Goal: Task Accomplishment & Management: Manage account settings

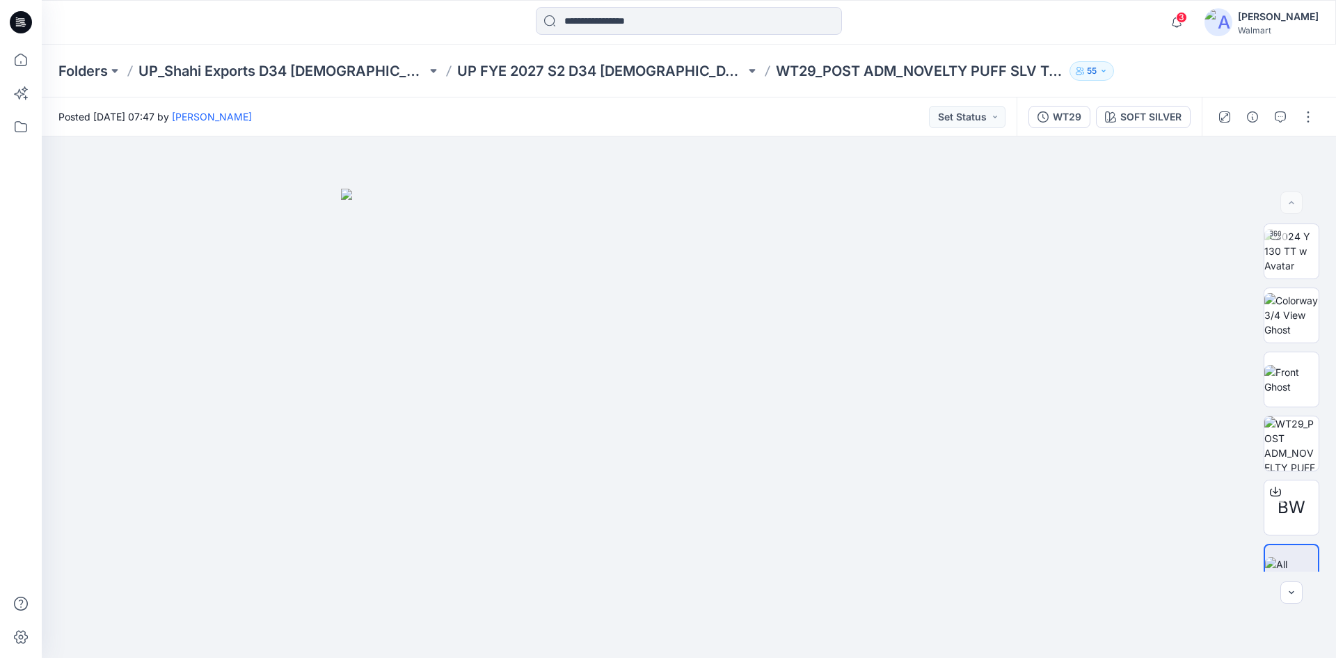
click at [1233, 29] on img at bounding box center [1219, 22] width 28 height 28
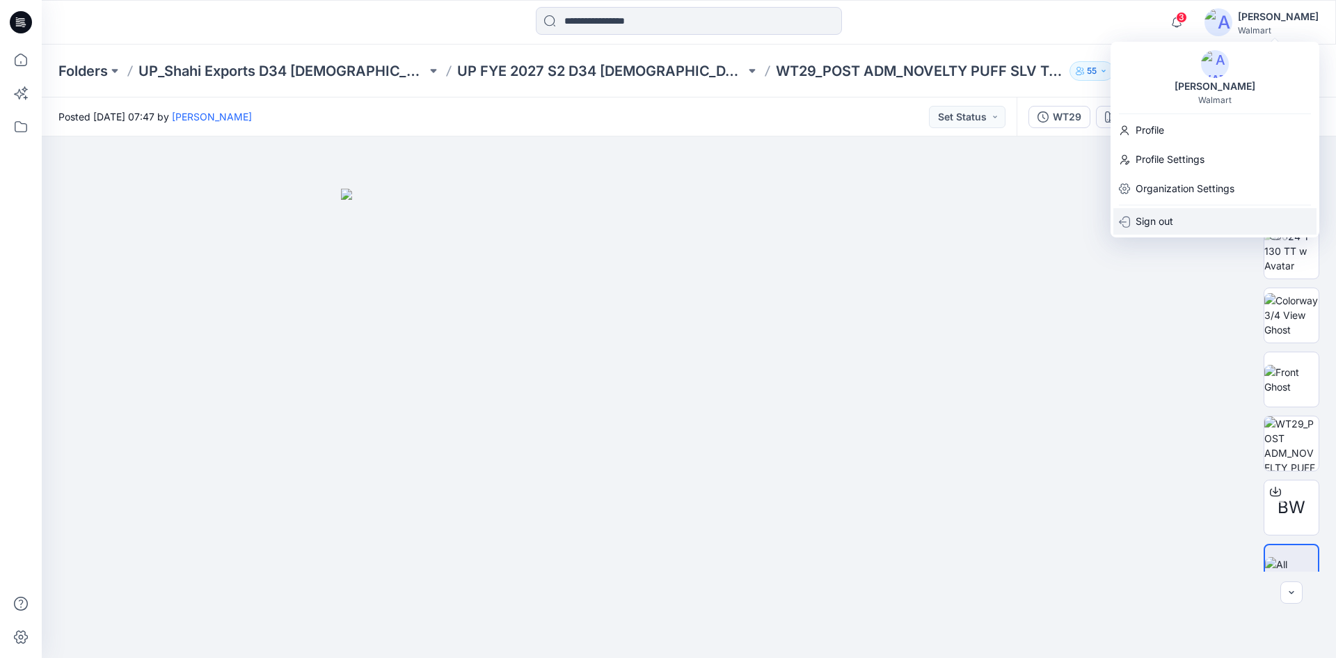
click at [1168, 221] on p "Sign out" at bounding box center [1155, 221] width 38 height 26
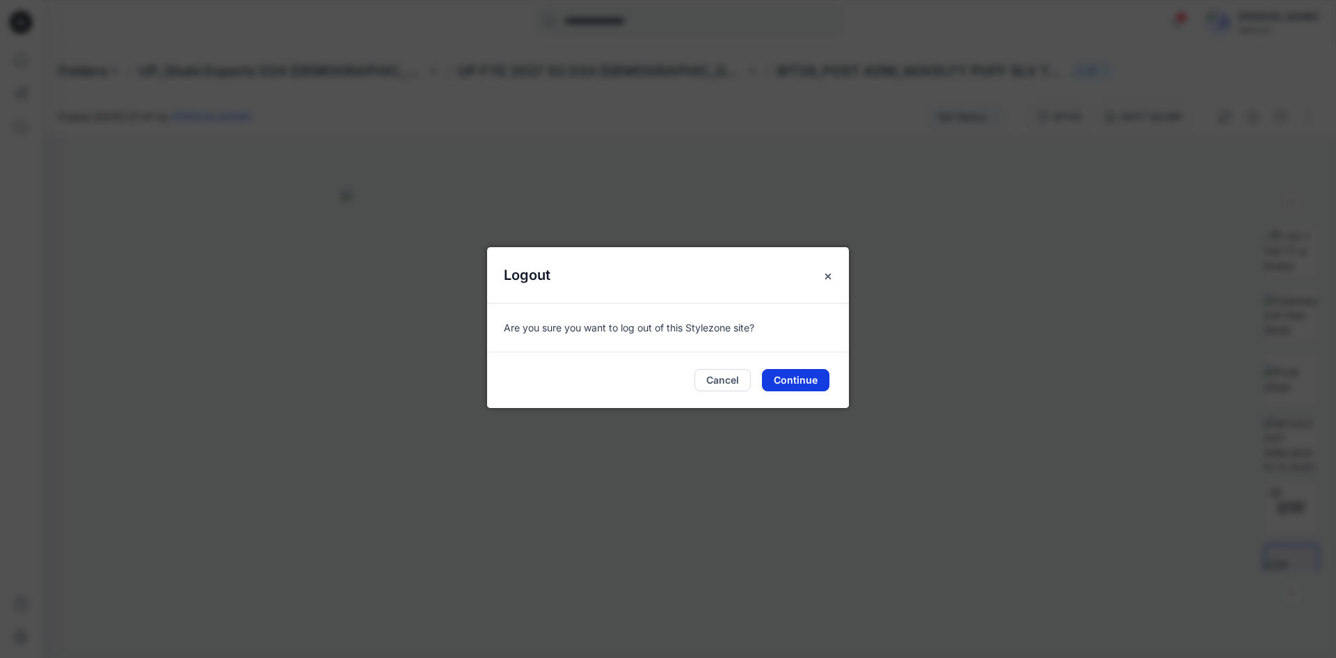
click at [786, 376] on button "Continue" at bounding box center [796, 380] width 68 height 22
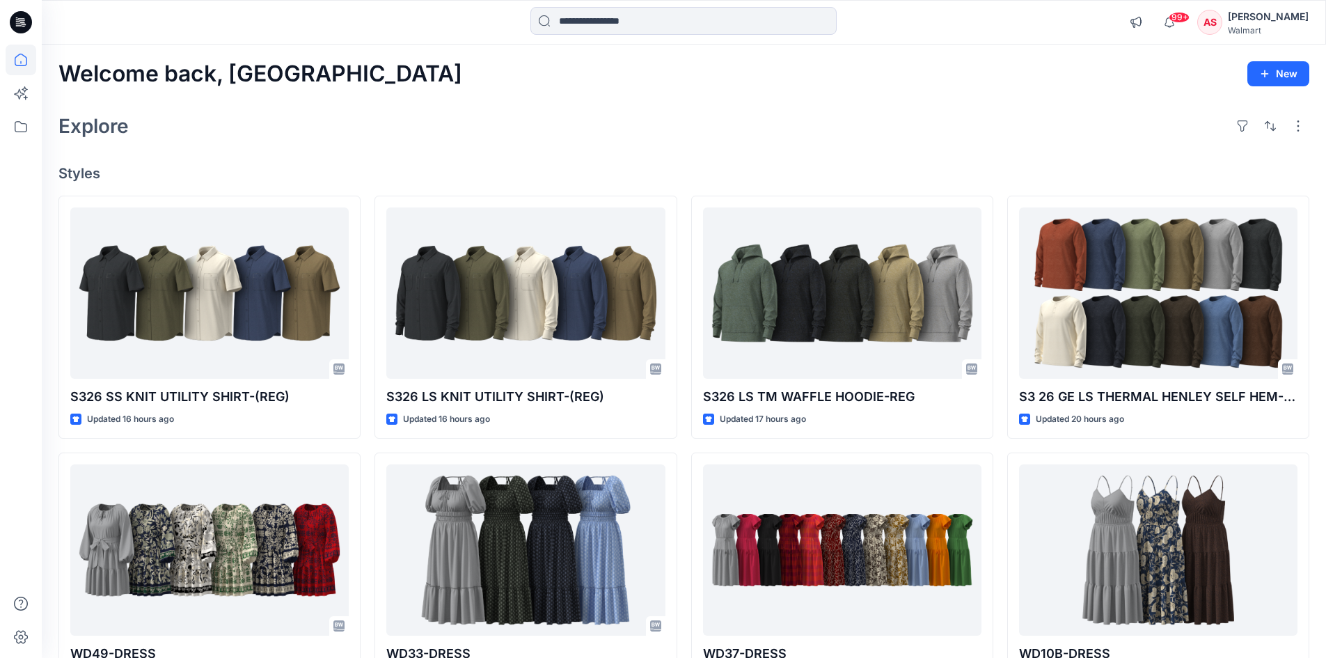
click at [1213, 24] on div "AS" at bounding box center [1209, 22] width 25 height 25
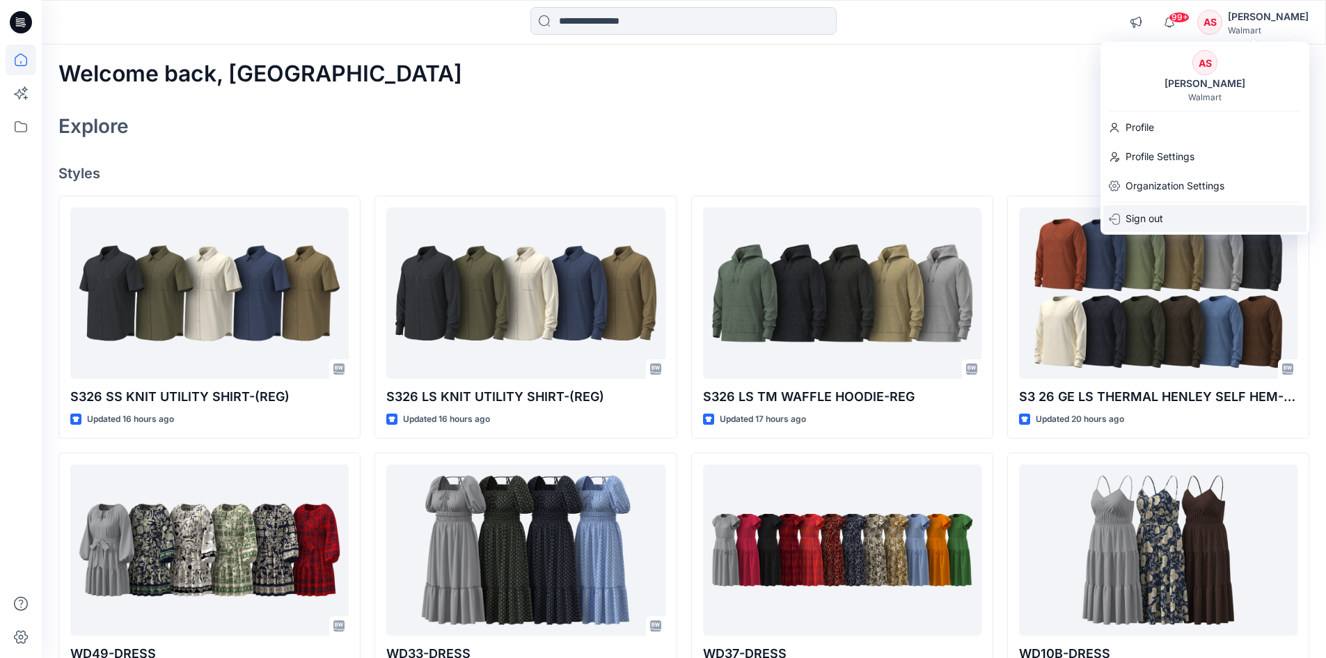
click at [1184, 220] on div "Sign out" at bounding box center [1204, 218] width 203 height 26
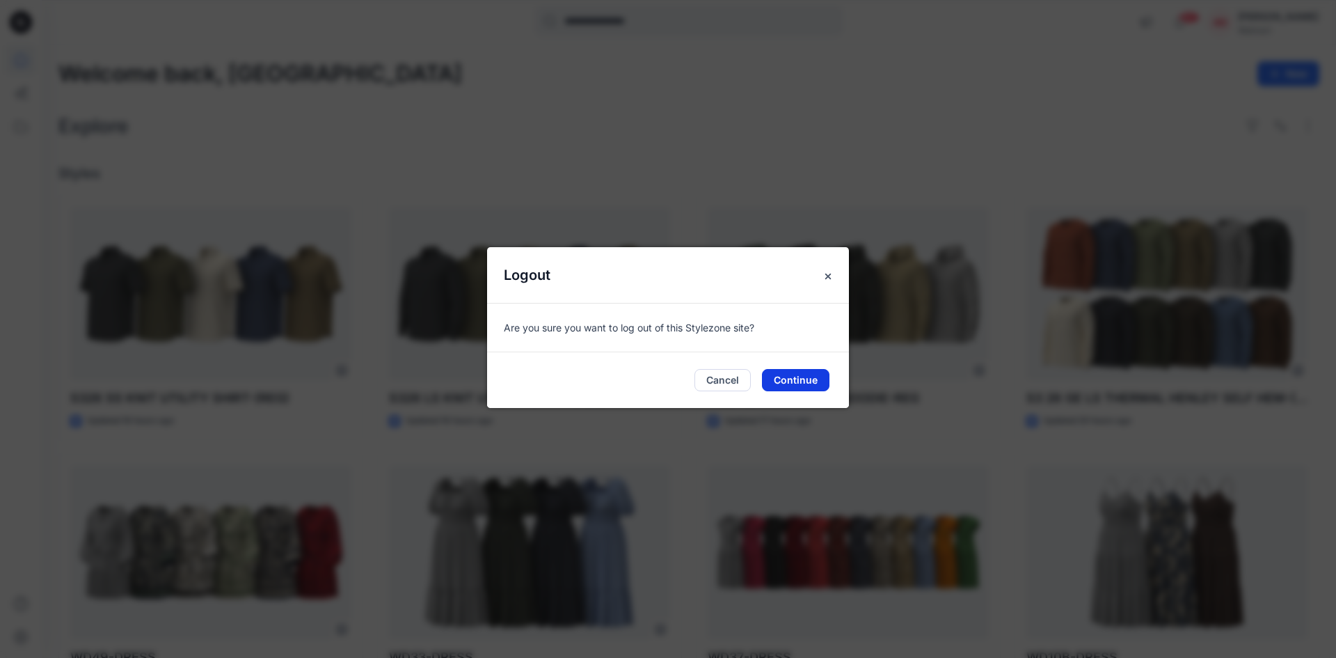
click at [797, 377] on button "Continue" at bounding box center [796, 380] width 68 height 22
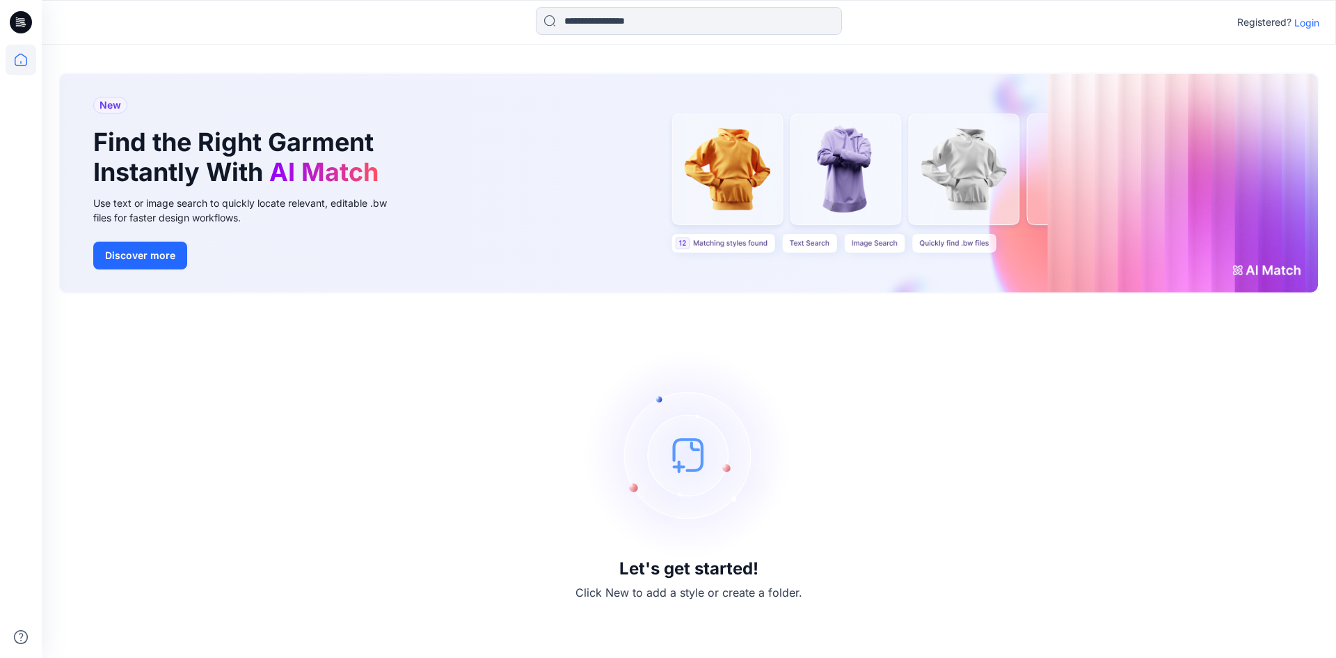
click at [1314, 22] on p "Login" at bounding box center [1307, 22] width 25 height 15
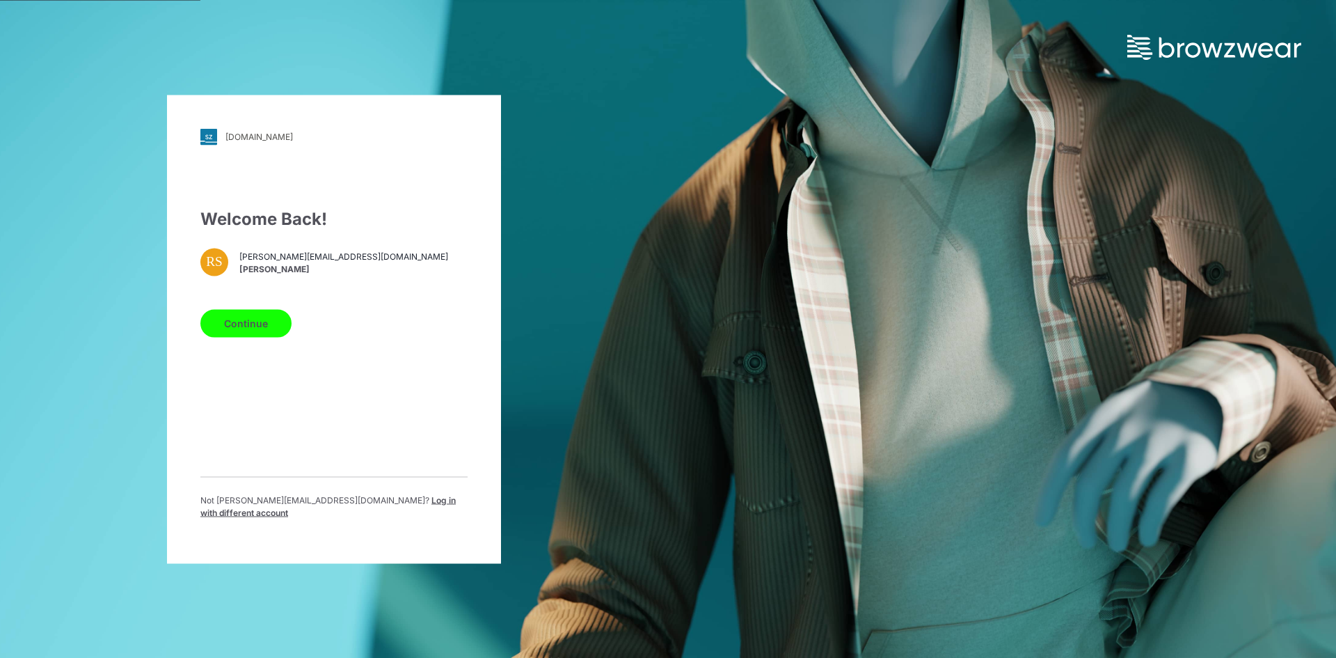
click at [358, 508] on span "Log in with different account" at bounding box center [327, 505] width 255 height 23
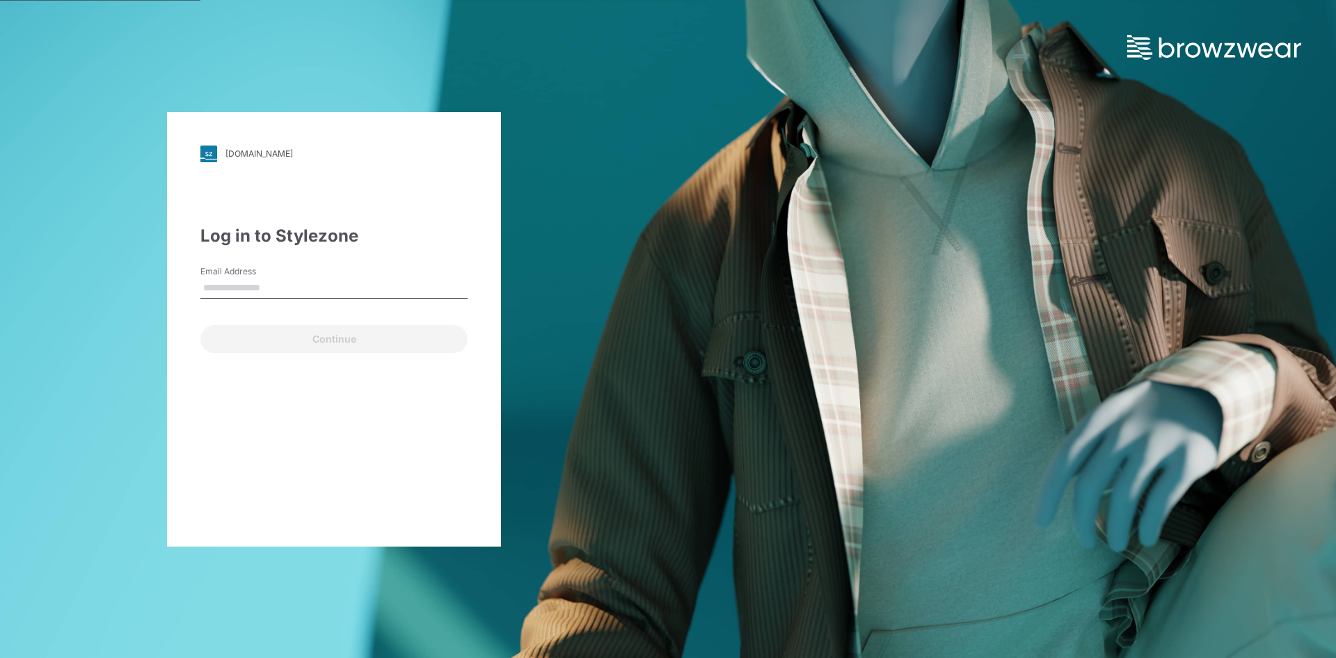
type input "**********"
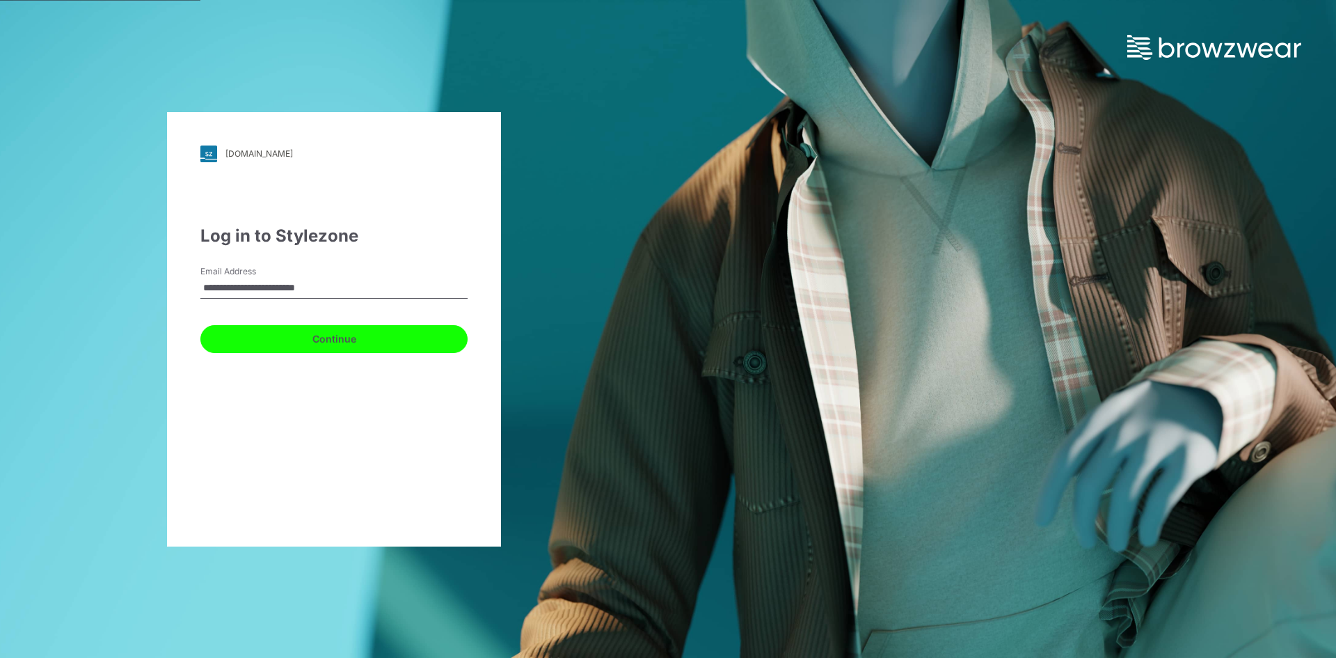
click at [399, 338] on button "Continue" at bounding box center [333, 339] width 267 height 28
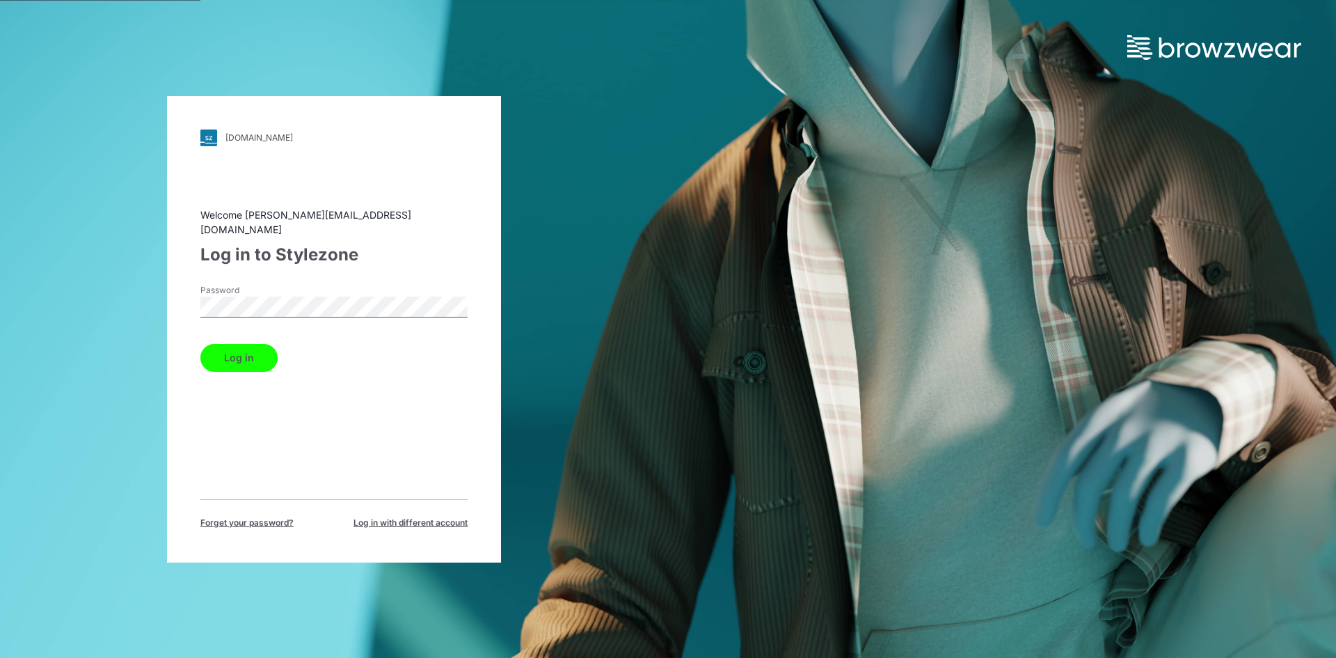
click at [242, 352] on button "Log in" at bounding box center [238, 358] width 77 height 28
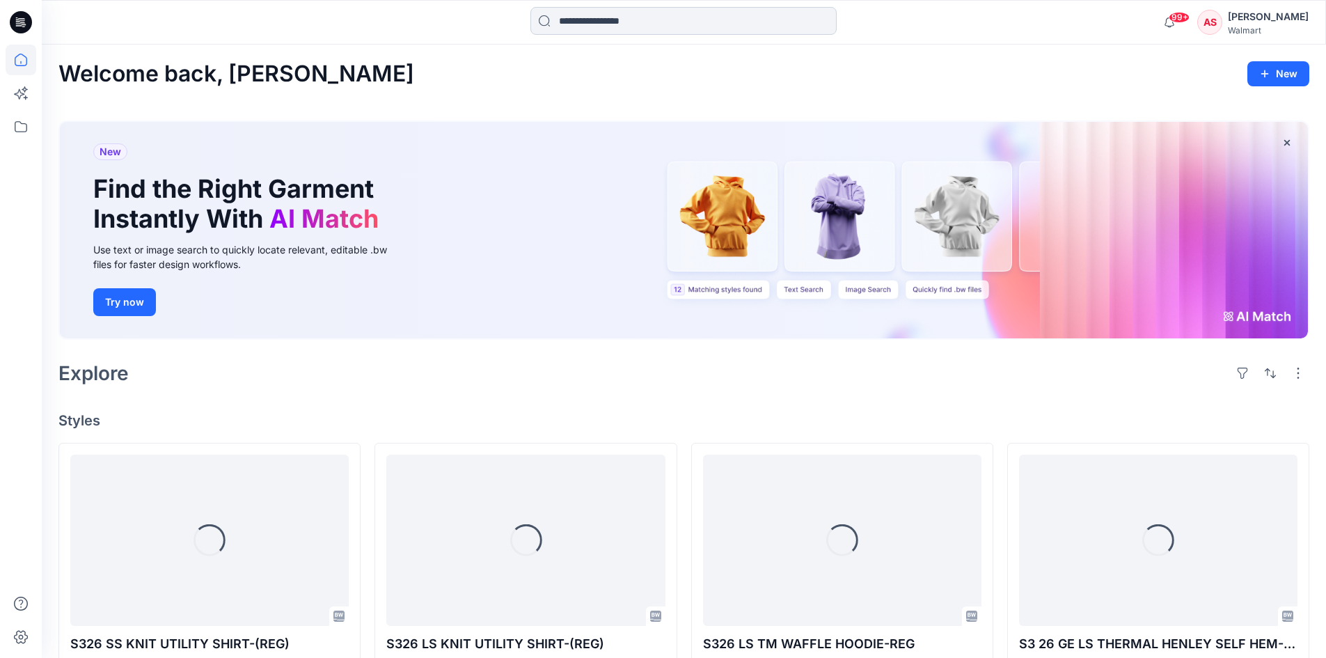
click at [752, 25] on input at bounding box center [683, 21] width 306 height 28
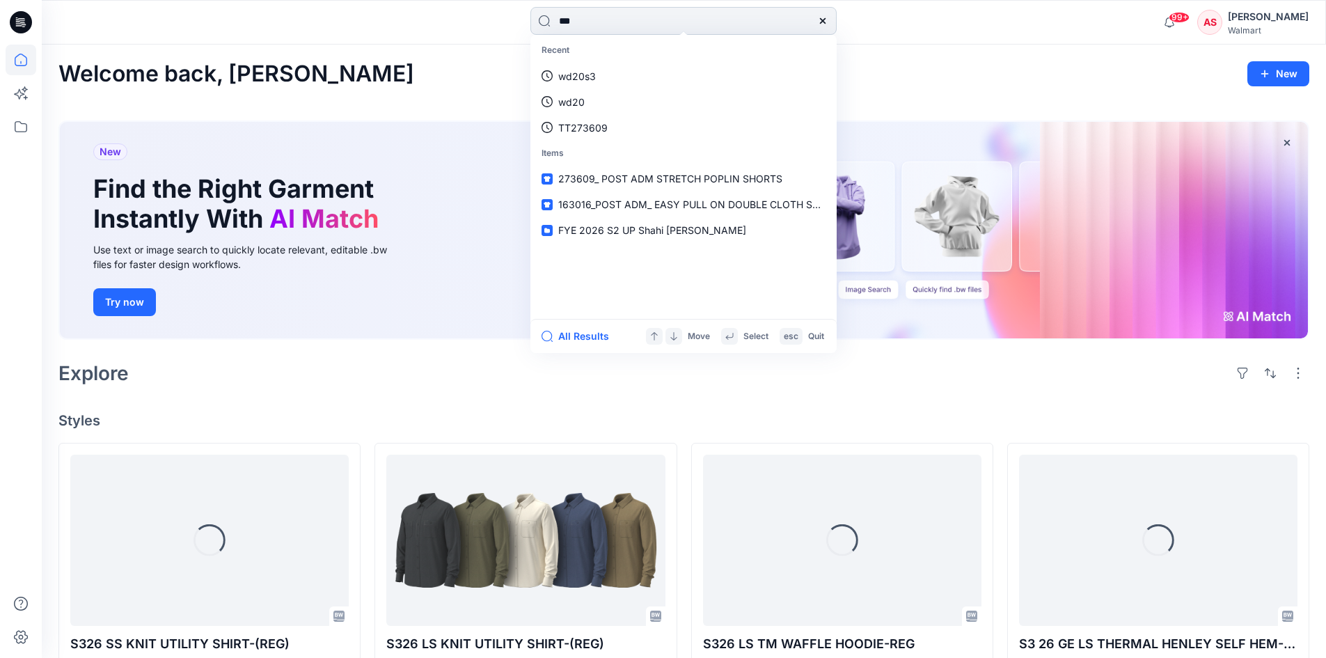
type input "***"
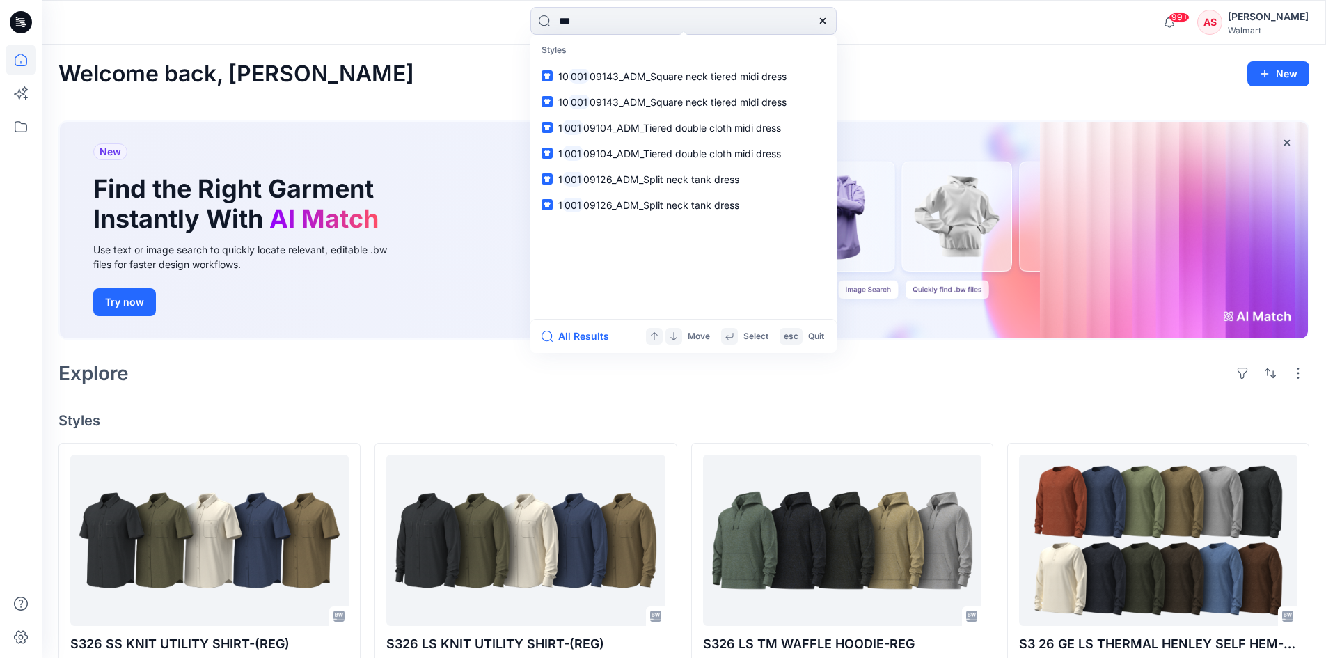
click at [937, 21] on div "*** Styles 10 001 09143_ADM_Square neck tiered midi dress 10 001 09143_ADM_Squa…" at bounding box center [684, 22] width 642 height 31
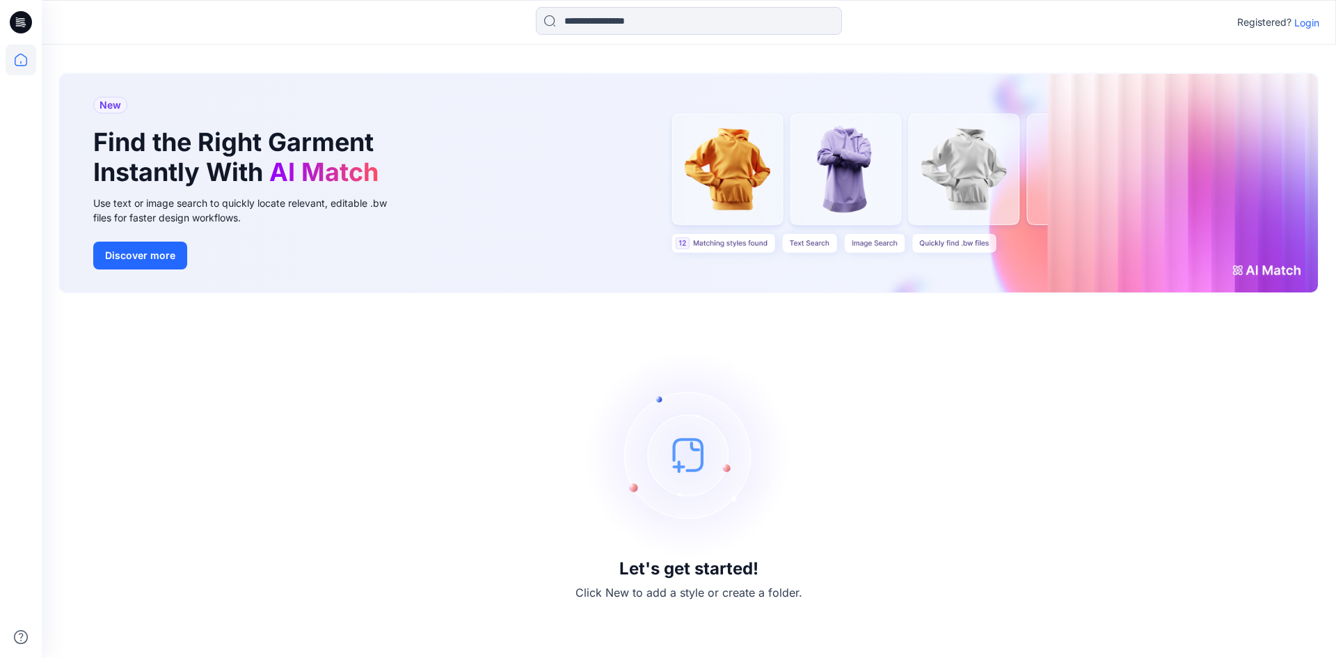
click at [1302, 27] on p "Login" at bounding box center [1307, 22] width 25 height 15
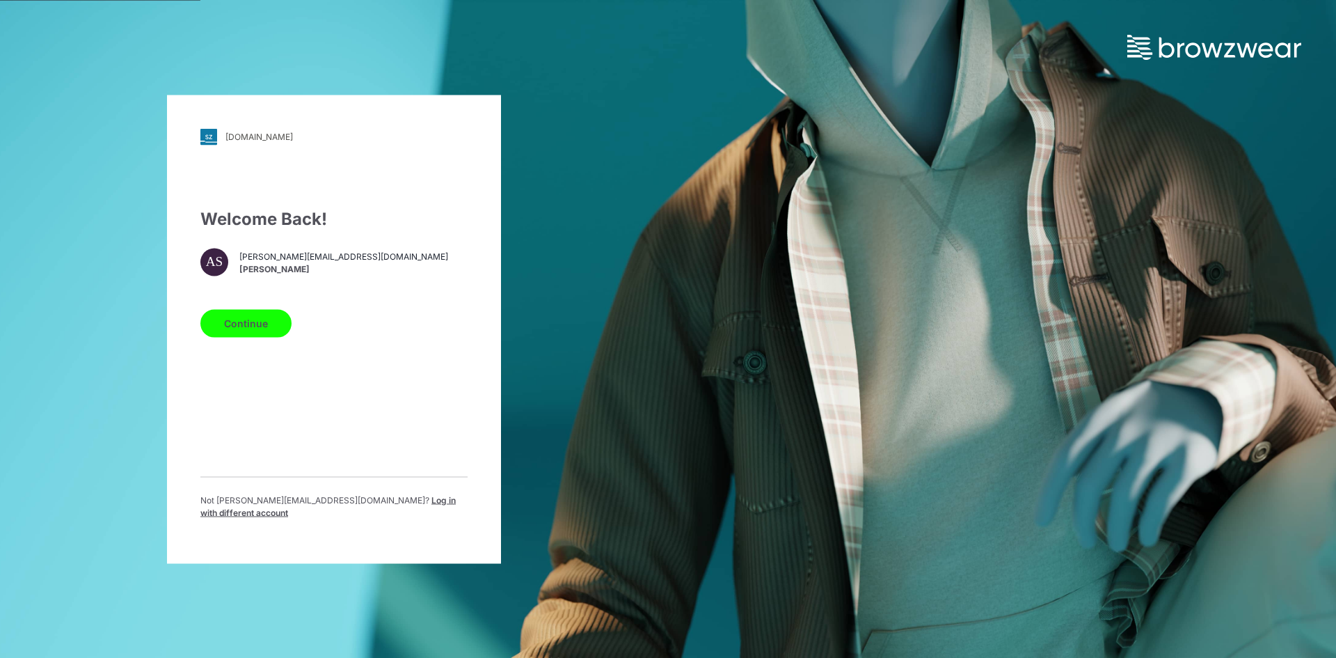
click at [388, 507] on span "Log in with different account" at bounding box center [327, 505] width 255 height 23
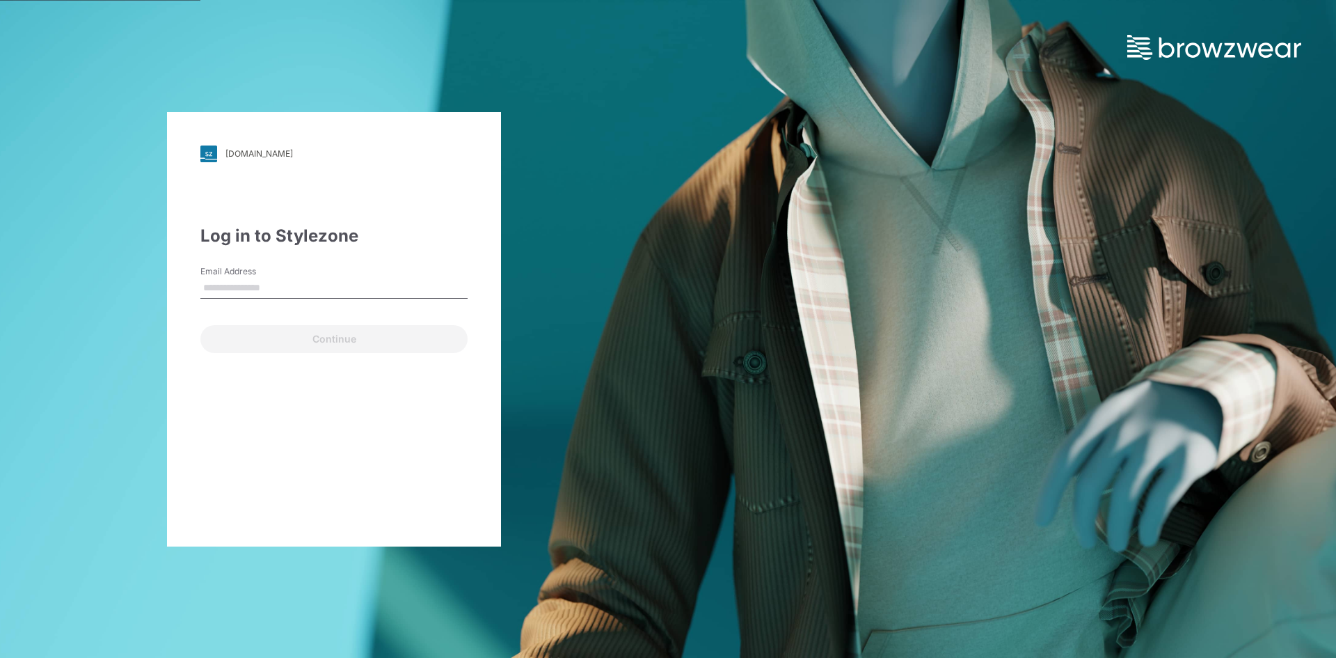
type input "**********"
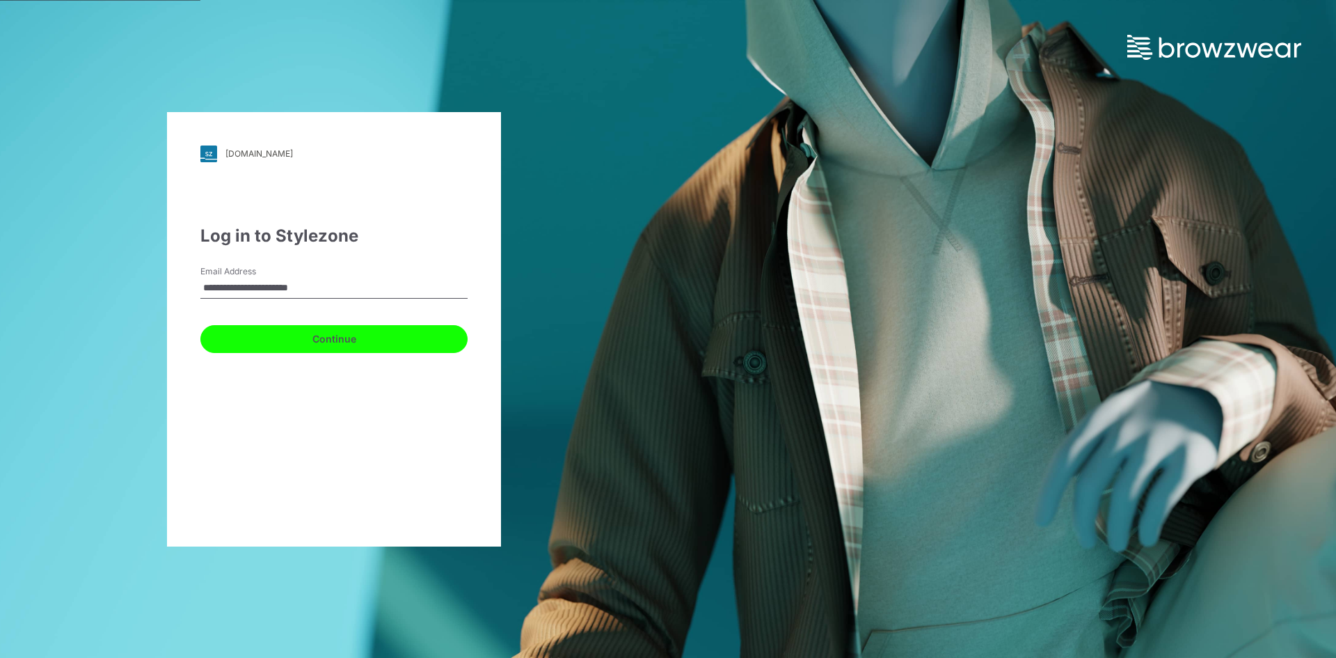
click at [323, 346] on button "Continue" at bounding box center [333, 339] width 267 height 28
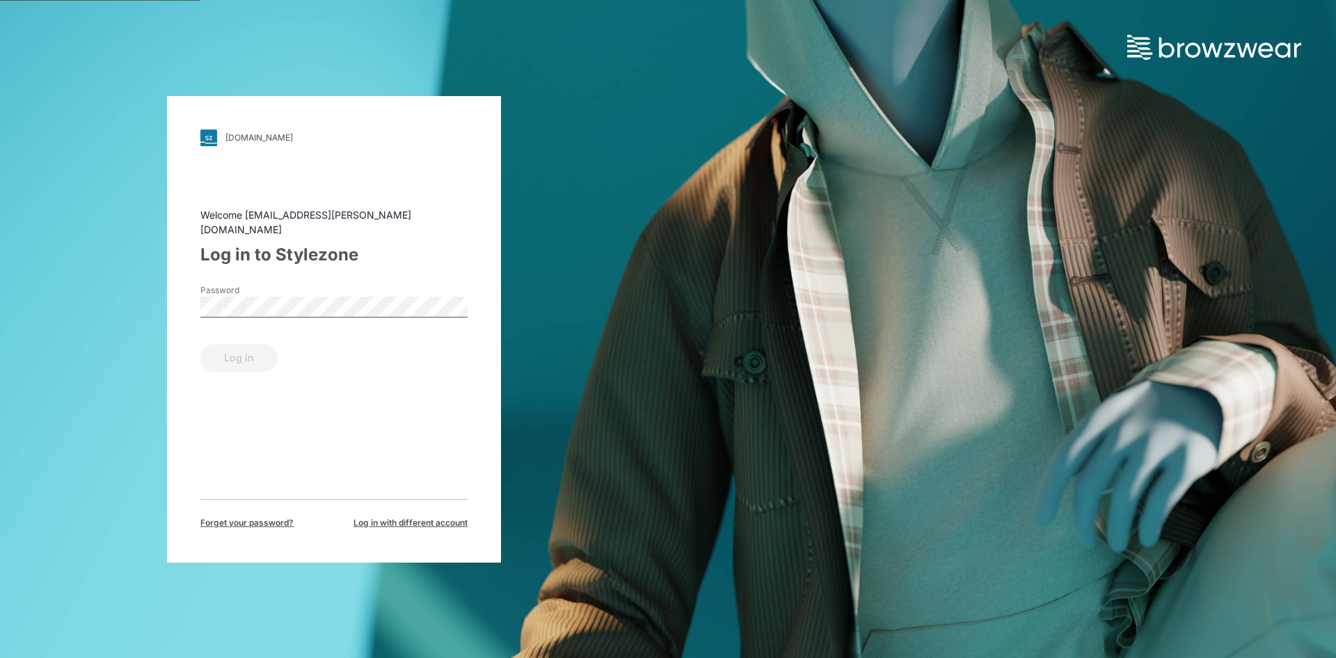
drag, startPoint x: 314, startPoint y: 312, endPoint x: 322, endPoint y: 310, distance: 7.9
click at [315, 312] on div "Password" at bounding box center [333, 305] width 267 height 42
click at [251, 347] on button "Log in" at bounding box center [238, 358] width 77 height 28
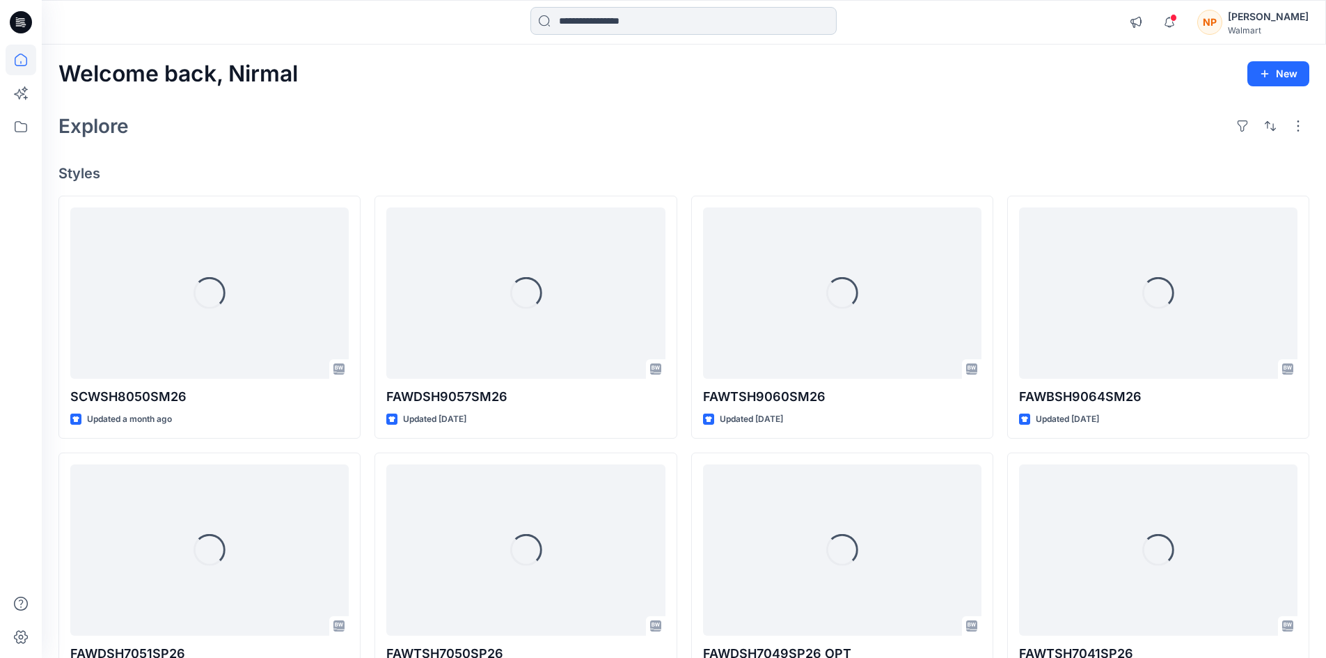
click at [683, 19] on input at bounding box center [683, 21] width 306 height 28
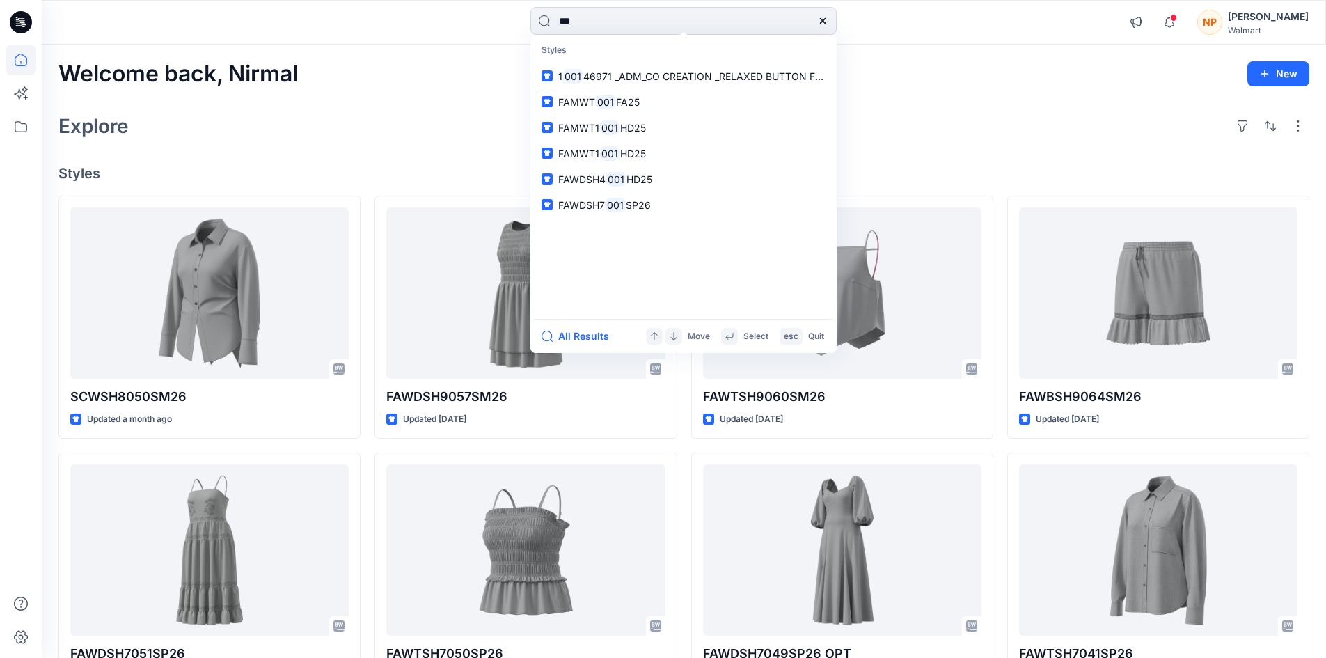
type input "***"
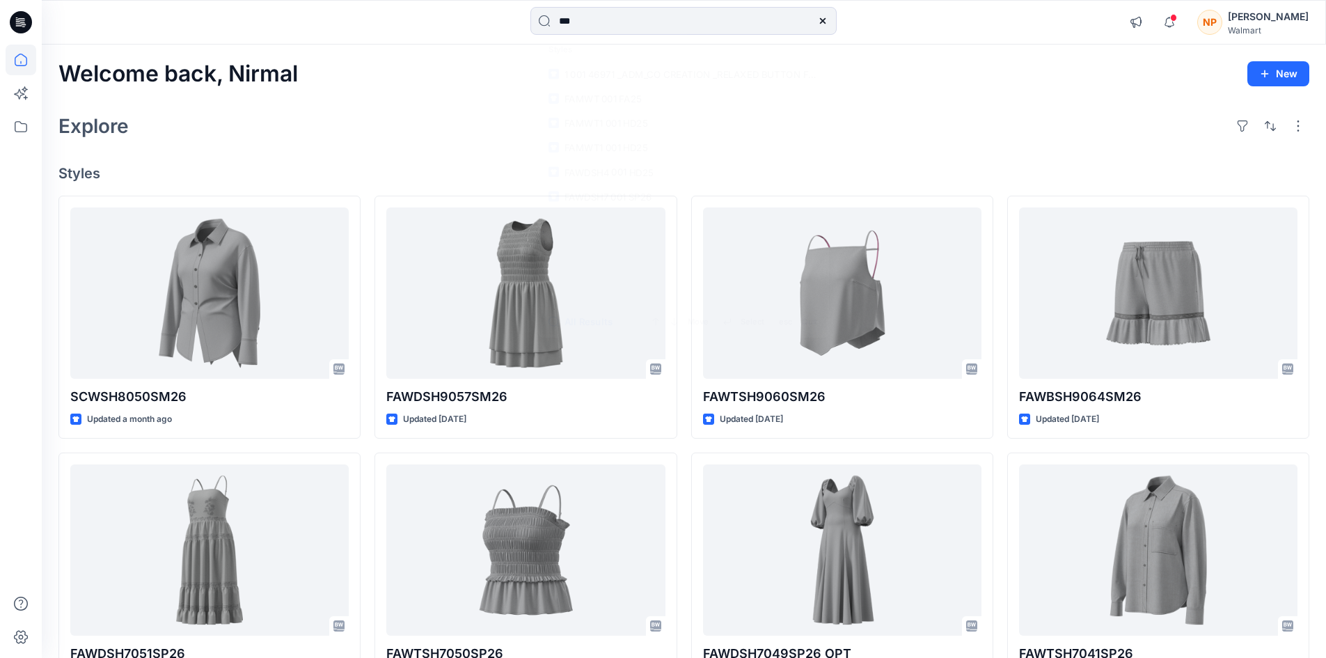
click at [1013, 88] on div "Welcome back, Nirmal New Explore Styles SCWSH8050SM26 Updated a month ago FAWDS…" at bounding box center [684, 532] width 1284 height 975
click at [1292, 33] on div "Walmart" at bounding box center [1268, 30] width 81 height 10
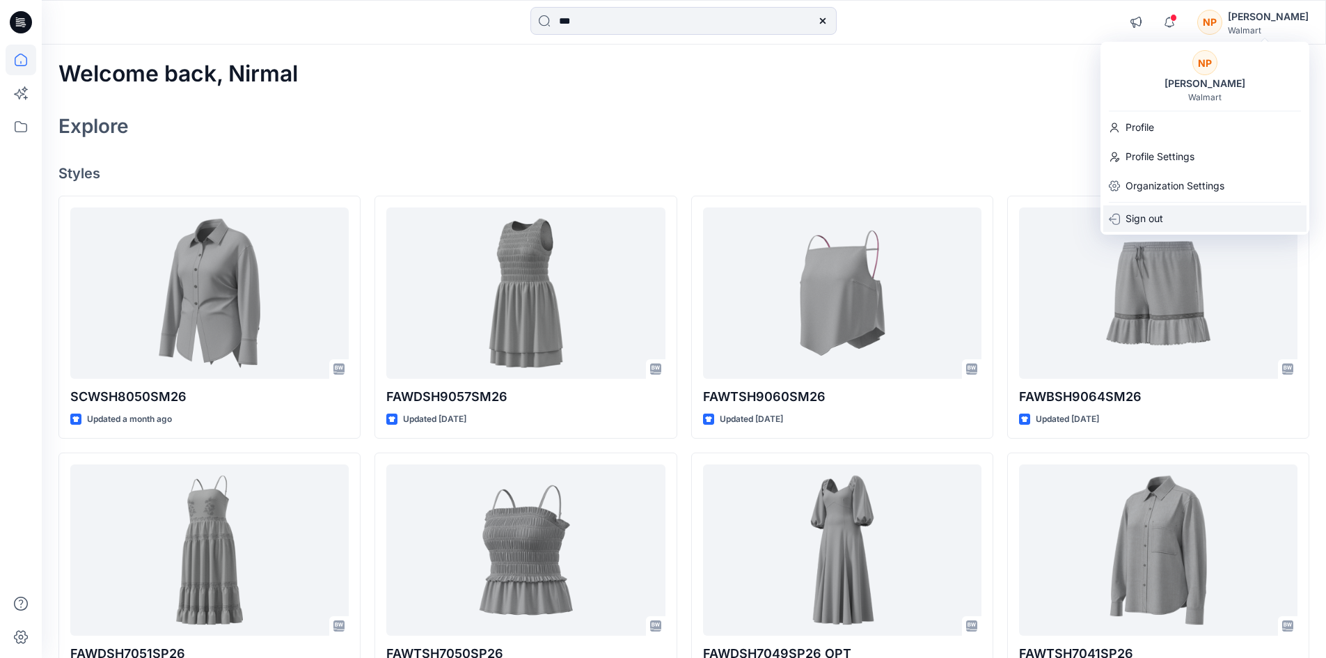
click at [1121, 223] on div "Sign out" at bounding box center [1204, 218] width 203 height 26
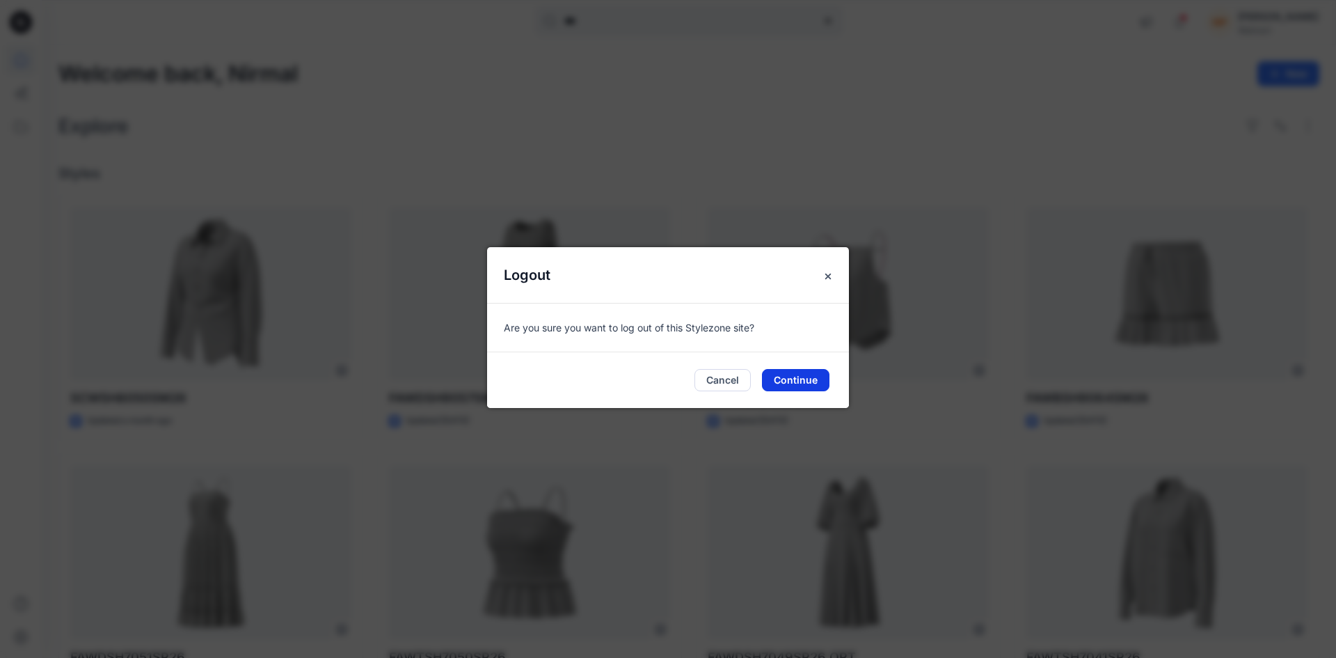
click at [798, 376] on button "Continue" at bounding box center [796, 380] width 68 height 22
